Goal: Task Accomplishment & Management: Use online tool/utility

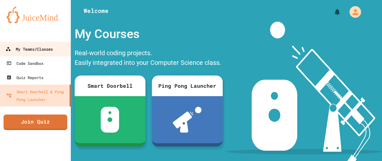
click at [51, 46] on div "My Teams/Classes" at bounding box center [28, 49] width 47 height 8
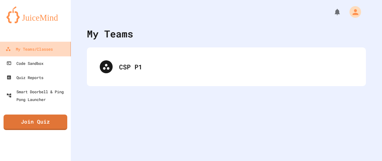
click at [0, 41] on link "My Teams/Classes" at bounding box center [35, 48] width 73 height 14
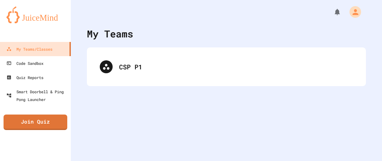
click at [117, 83] on div "CSP P1" at bounding box center [226, 66] width 279 height 39
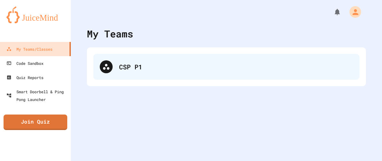
click at [190, 73] on div "CSP P1" at bounding box center [226, 67] width 266 height 26
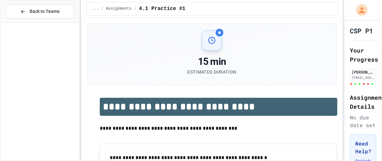
scroll to position [400, 0]
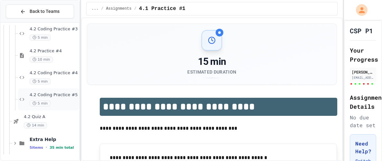
click at [65, 97] on div "4.2 Coding Practice #5 5 min" at bounding box center [54, 99] width 48 height 14
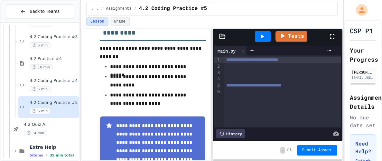
scroll to position [139, 0]
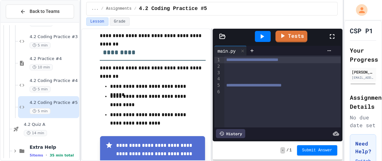
click at [265, 67] on div at bounding box center [282, 66] width 116 height 6
click at [63, 66] on div "10 min" at bounding box center [54, 67] width 48 height 6
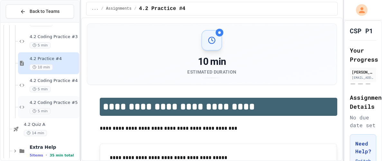
click at [55, 105] on div "4.2 Coding Practice #5 5 min" at bounding box center [54, 107] width 48 height 14
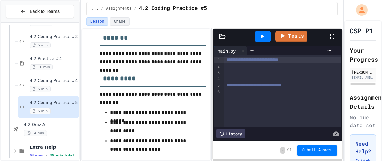
scroll to position [114, 0]
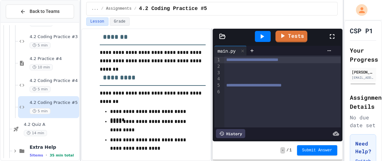
click at [271, 65] on div at bounding box center [282, 66] width 116 height 6
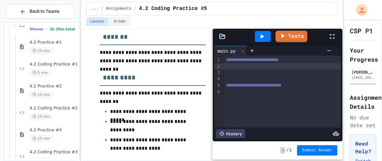
scroll to position [276, 0]
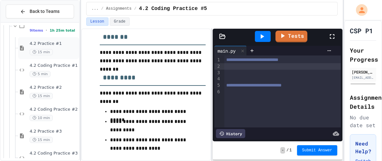
click at [71, 44] on span "4.2 Practice #1" at bounding box center [54, 43] width 48 height 5
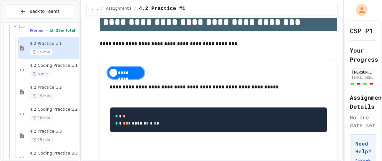
scroll to position [80, 0]
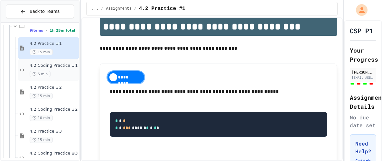
click at [62, 77] on div "4.2 Coding Practice #1 5 min" at bounding box center [48, 70] width 61 height 22
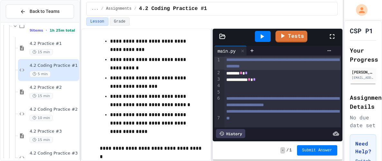
scroll to position [223, 0]
